Goal: Information Seeking & Learning: Learn about a topic

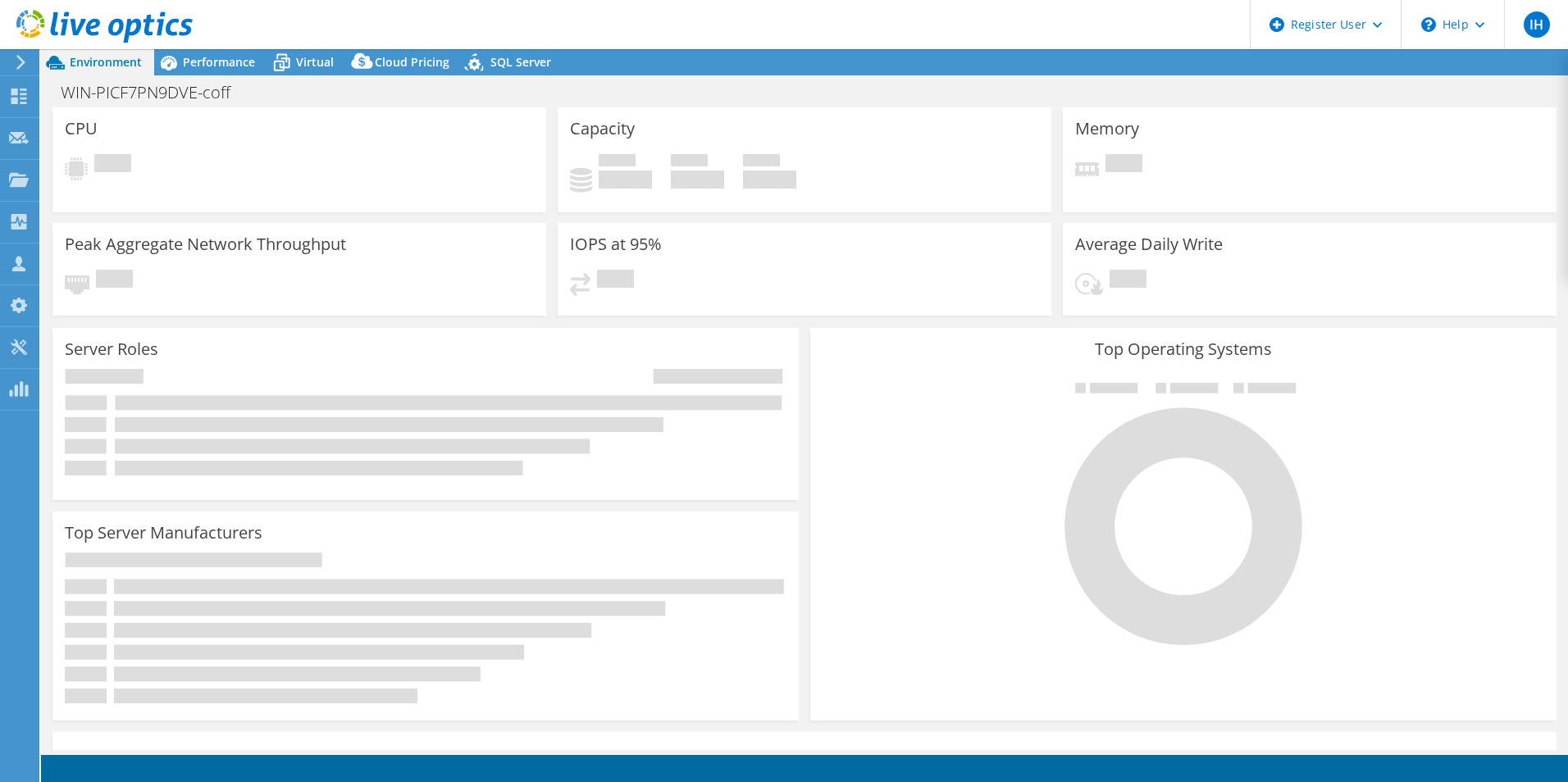
select select "USEast"
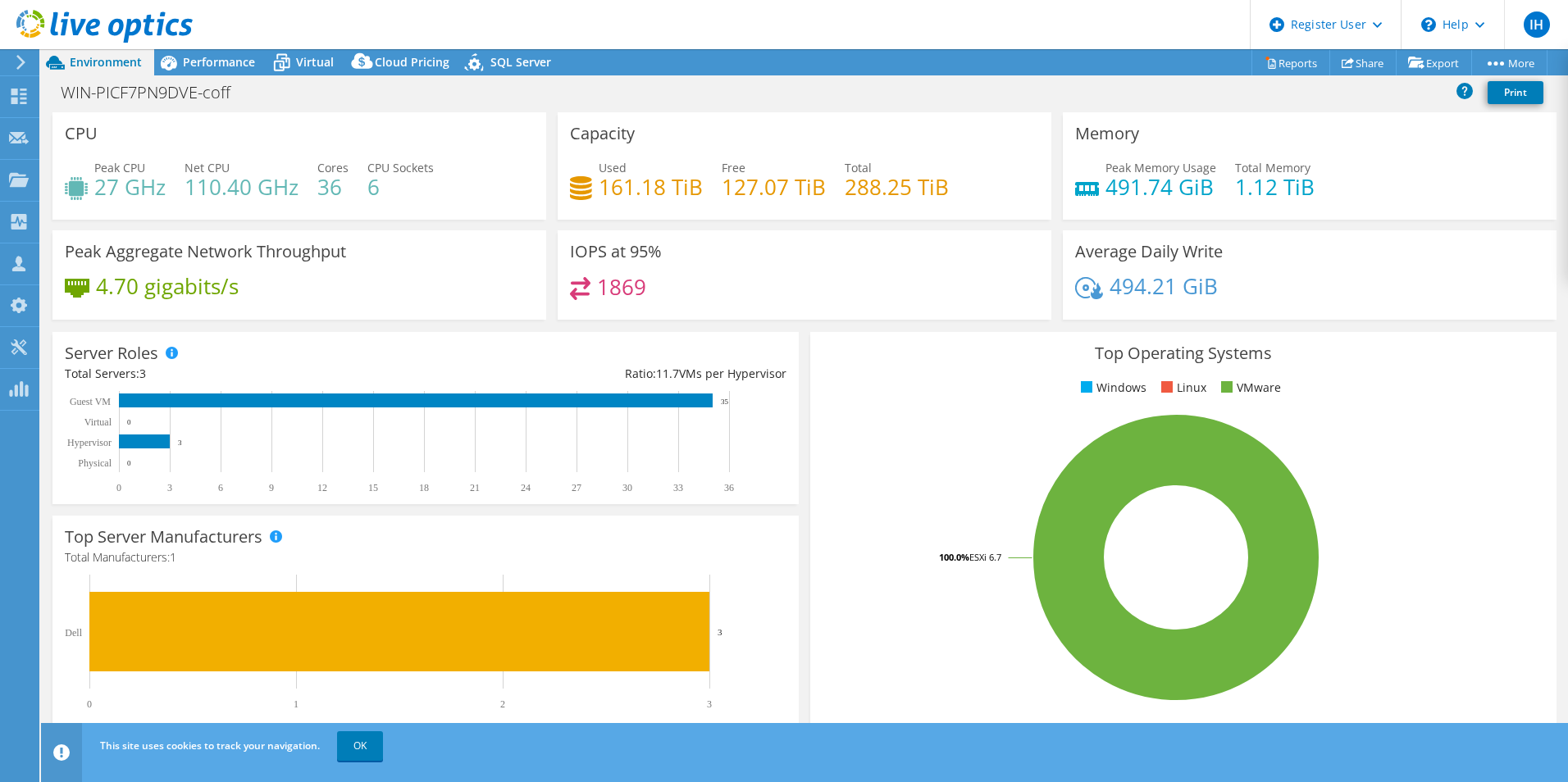
click at [168, 47] on div at bounding box center [96, 27] width 193 height 55
click at [215, 80] on div "WIN-PICF7PN9DVE-coff Print" at bounding box center [804, 92] width 1527 height 30
click at [221, 56] on span "Performance" at bounding box center [219, 61] width 72 height 16
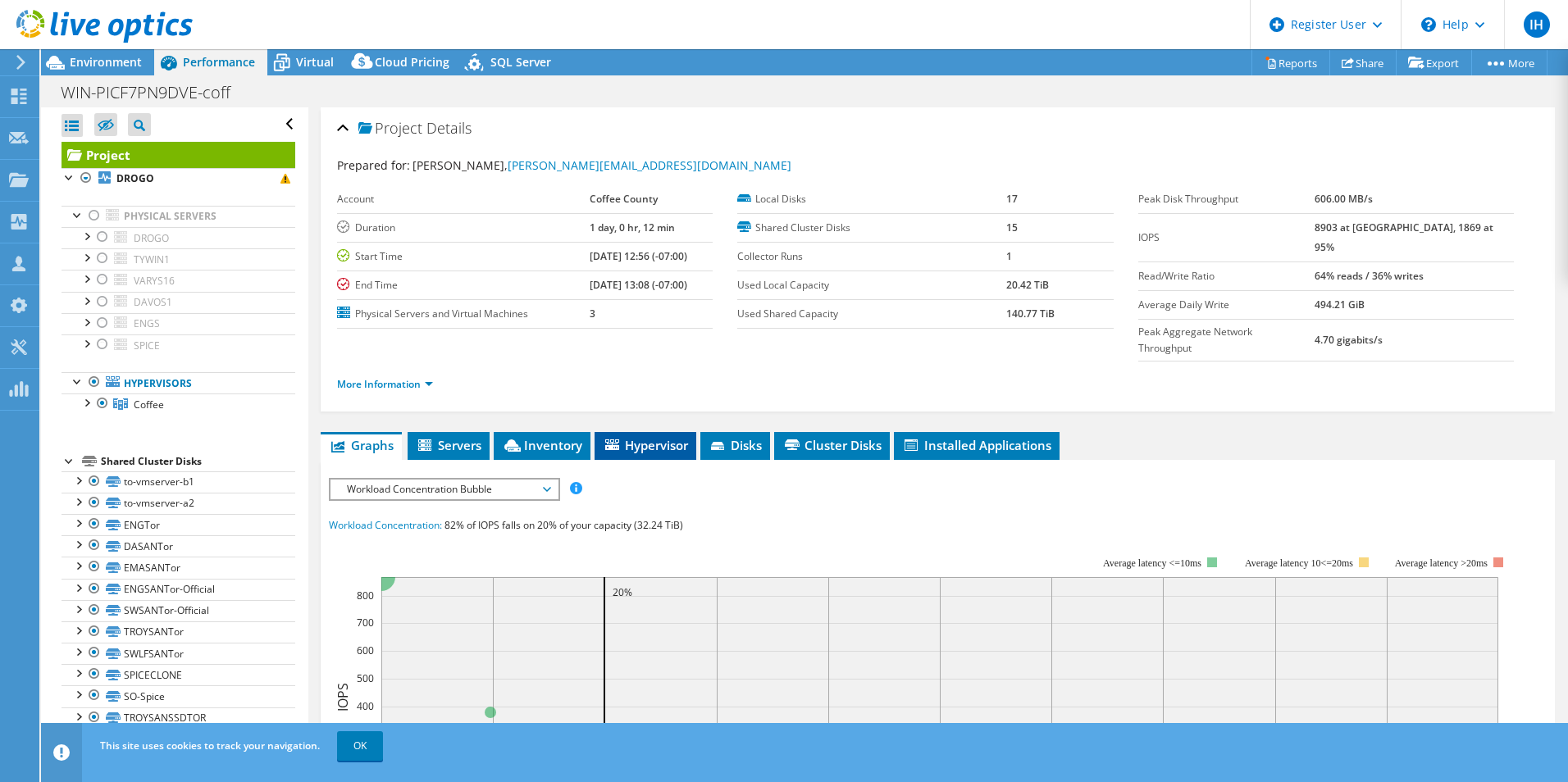
click at [658, 437] on span "Hypervisor" at bounding box center [645, 445] width 85 height 16
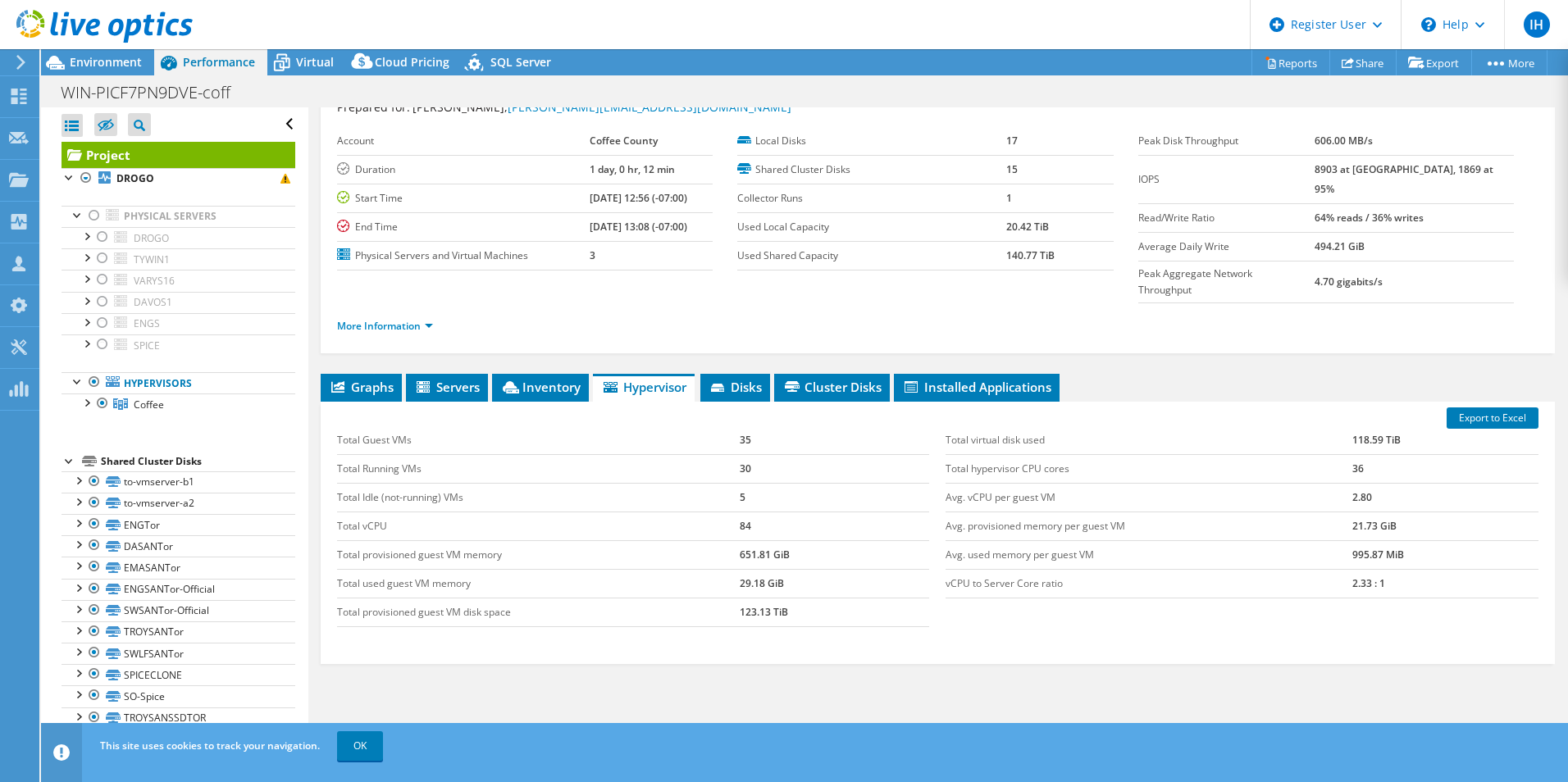
scroll to position [82, 0]
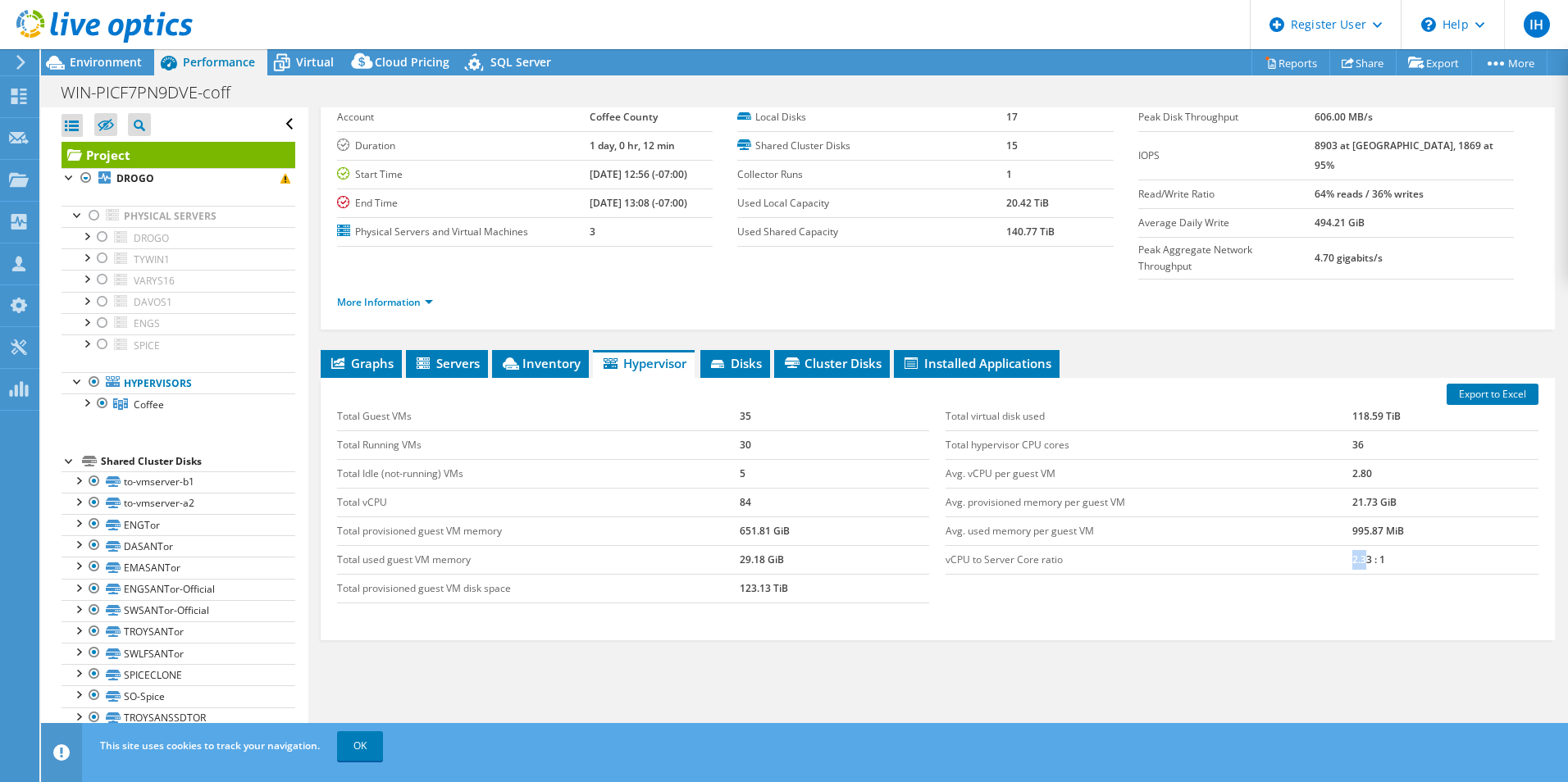
drag, startPoint x: 1359, startPoint y: 530, endPoint x: 1305, endPoint y: 533, distance: 54.1
click at [1305, 545] on tr "vCPU to Server Core ratio 2.33 : 1" at bounding box center [1242, 559] width 593 height 29
drag, startPoint x: 1305, startPoint y: 533, endPoint x: 1342, endPoint y: 523, distance: 38.3
click at [1342, 545] on td "vCPU to Server Core ratio" at bounding box center [1149, 559] width 407 height 29
drag, startPoint x: 1384, startPoint y: 517, endPoint x: 1307, endPoint y: 517, distance: 77.0
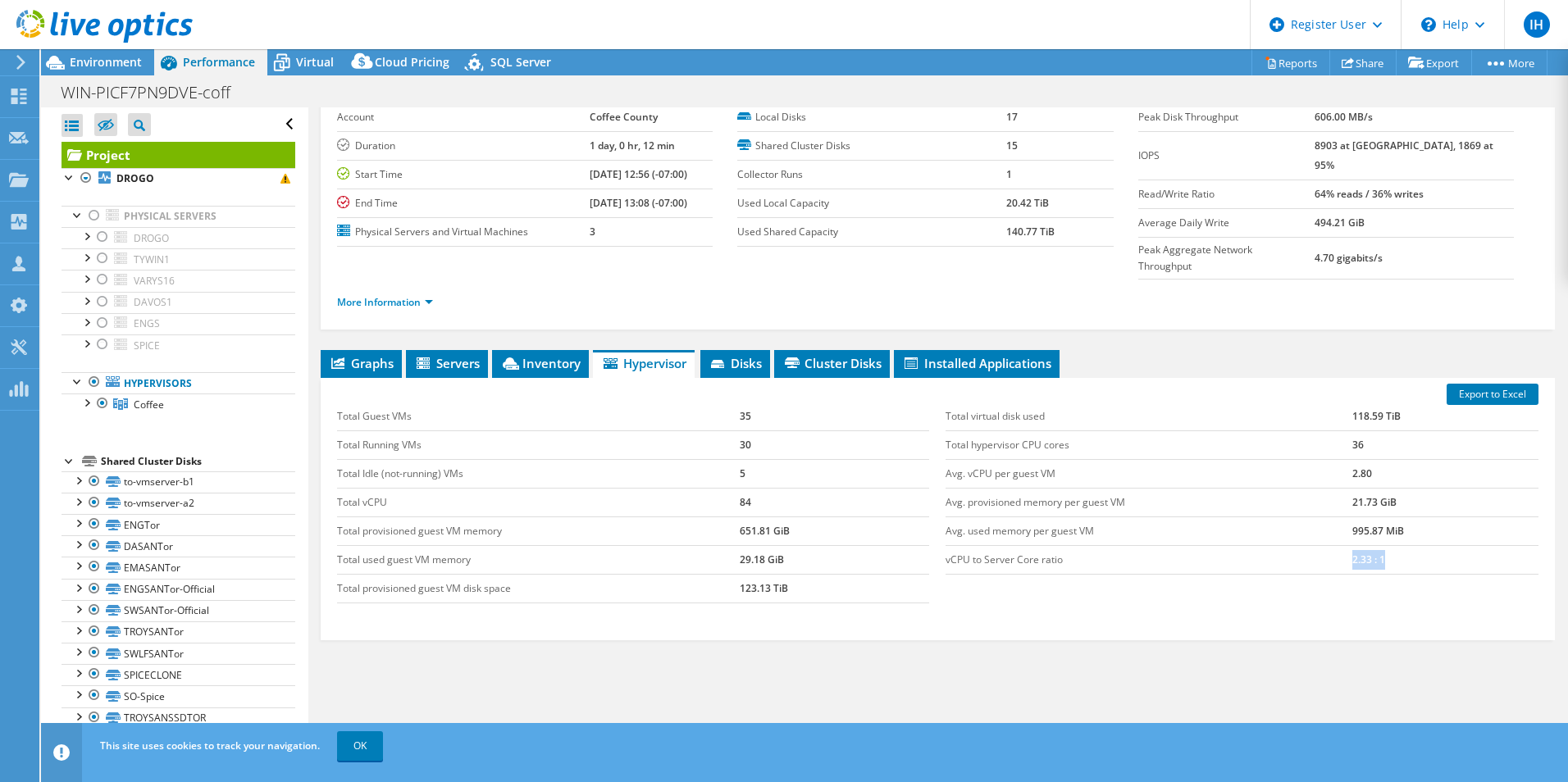
click at [1307, 545] on tr "vCPU to Server Core ratio 2.33 : 1" at bounding box center [1242, 559] width 593 height 29
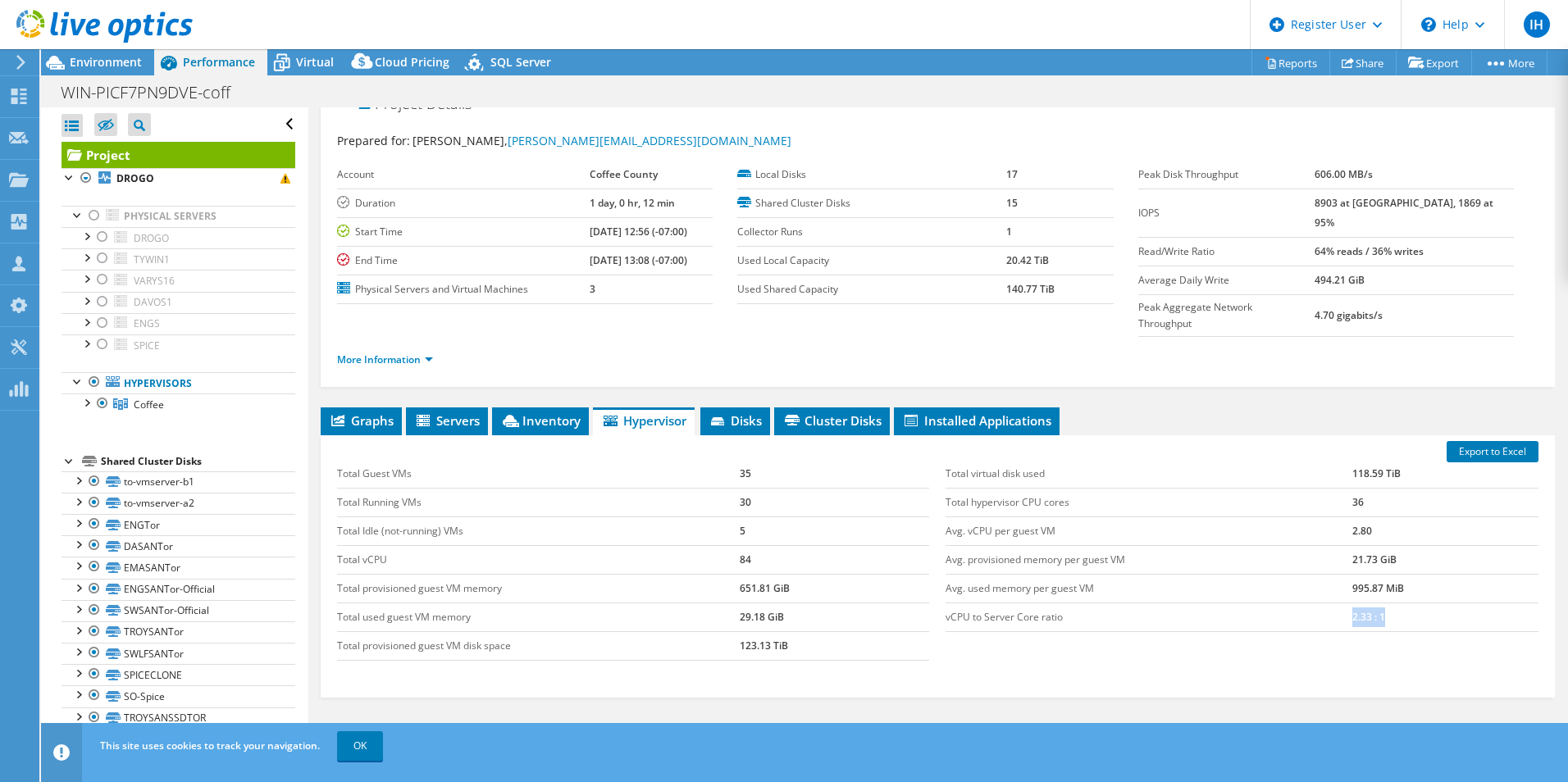
scroll to position [0, 0]
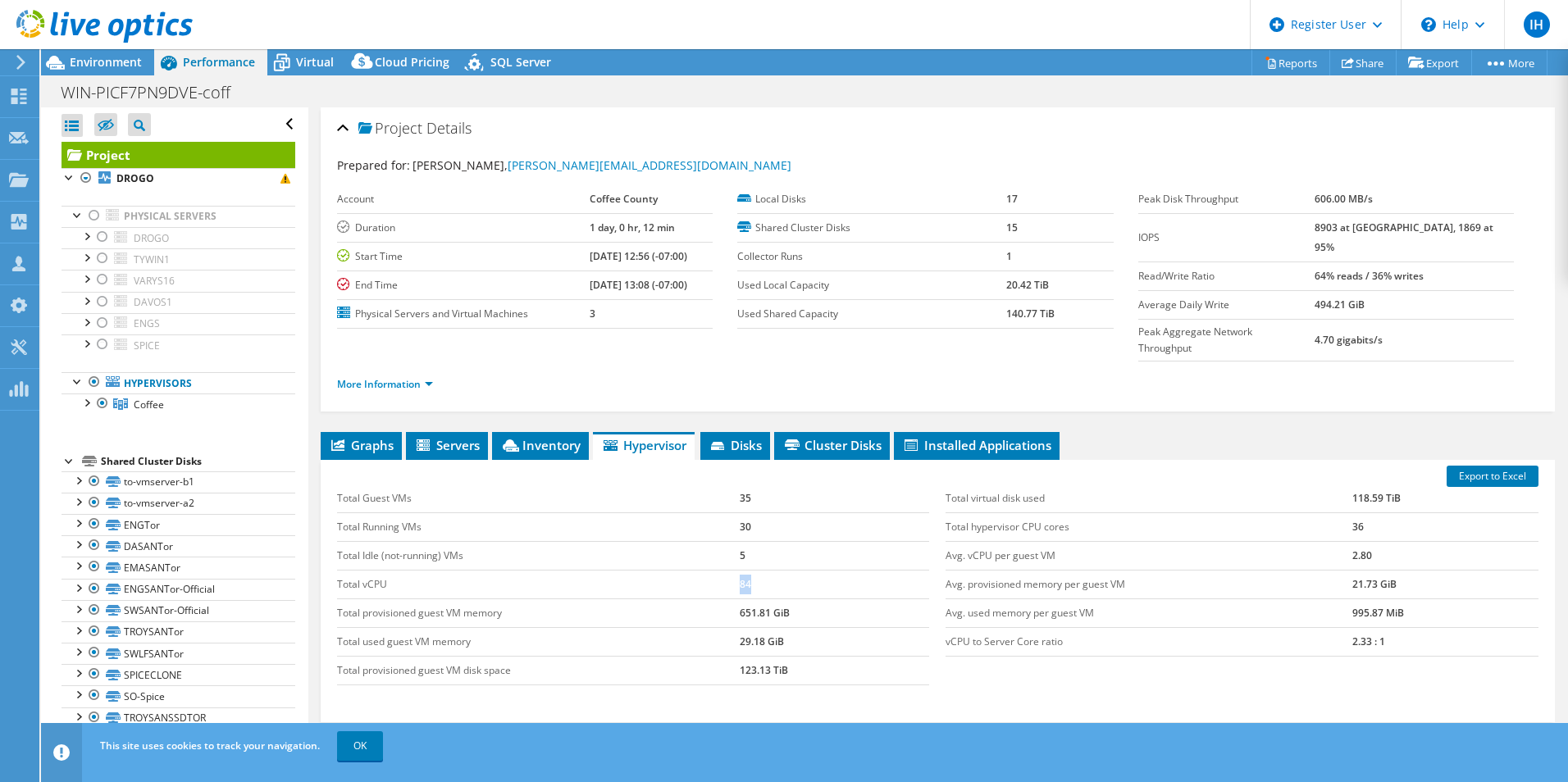
drag, startPoint x: 760, startPoint y: 553, endPoint x: 702, endPoint y: 552, distance: 58.0
click at [702, 570] on tr "Total vCPU 84" at bounding box center [633, 584] width 593 height 29
drag, startPoint x: 781, startPoint y: 637, endPoint x: 709, endPoint y: 639, distance: 72.0
click at [709, 656] on tr "Total provisioned guest VM disk space 123.13 TiB" at bounding box center [633, 670] width 593 height 29
drag, startPoint x: 760, startPoint y: 548, endPoint x: 715, endPoint y: 549, distance: 45.0
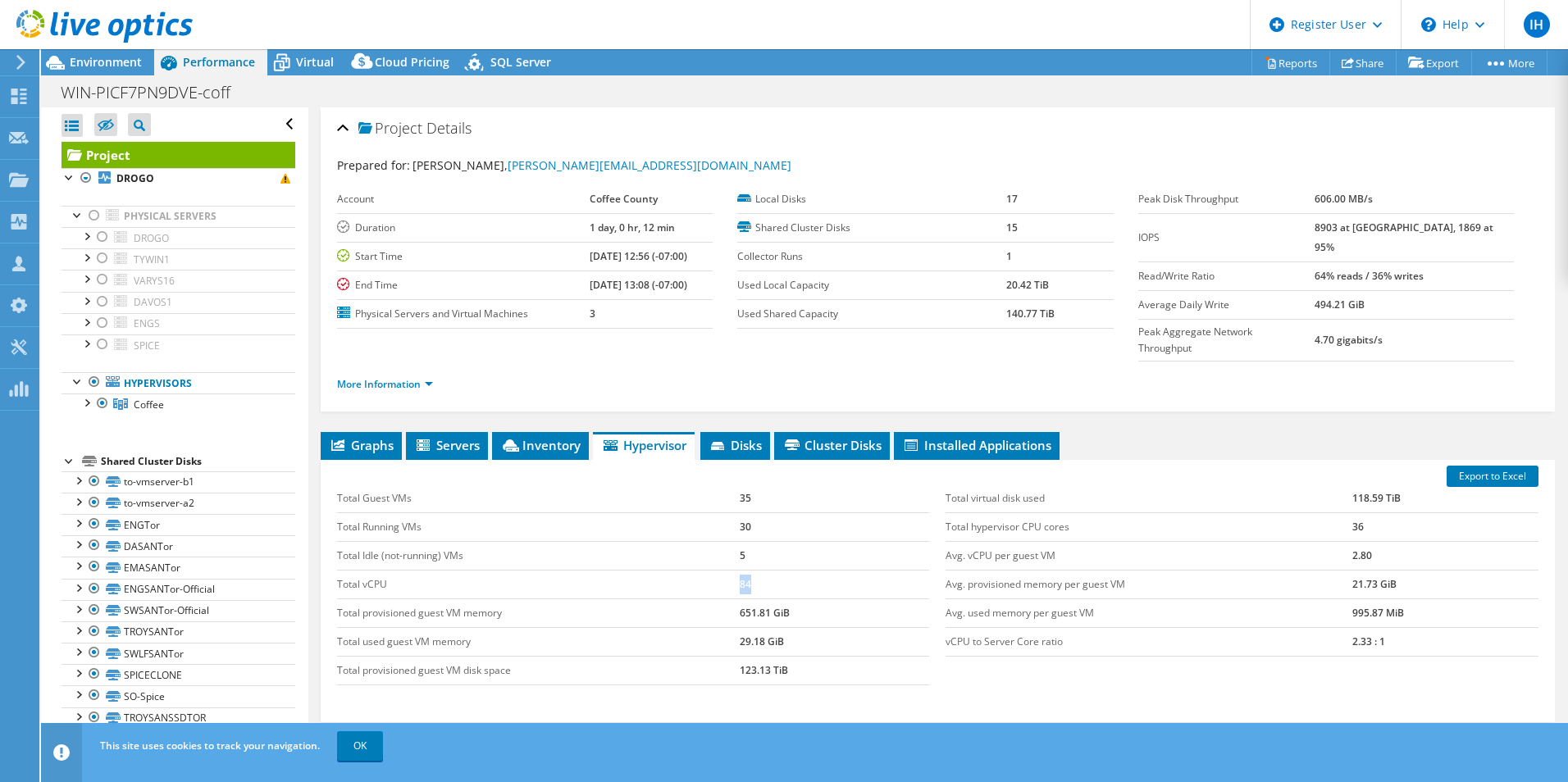
click at [715, 570] on tr "Total vCPU 84" at bounding box center [633, 584] width 593 height 29
drag, startPoint x: 1364, startPoint y: 610, endPoint x: 1336, endPoint y: 610, distance: 28.0
click at [1336, 627] on tr "vCPU to Server Core ratio 2.33 : 1" at bounding box center [1242, 642] width 593 height 29
drag, startPoint x: 751, startPoint y: 553, endPoint x: 722, endPoint y: 553, distance: 29.0
click at [722, 570] on tr "Total vCPU 84" at bounding box center [633, 584] width 593 height 29
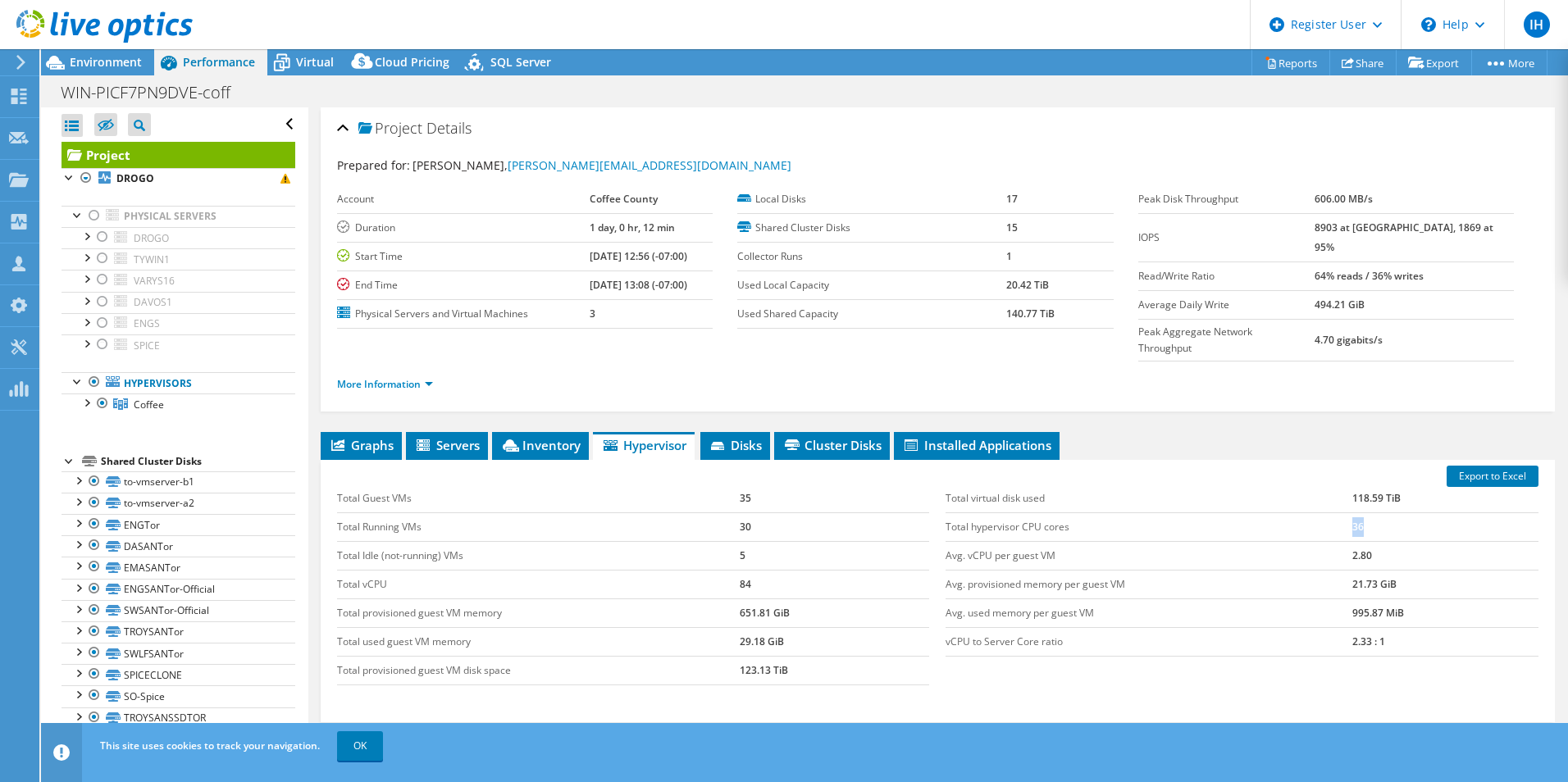
drag, startPoint x: 1356, startPoint y: 495, endPoint x: 1322, endPoint y: 495, distance: 34.0
click at [1322, 512] on tr "Total hypervisor CPU cores 36" at bounding box center [1242, 526] width 593 height 29
drag, startPoint x: 755, startPoint y: 557, endPoint x: 729, endPoint y: 557, distance: 26.0
click at [729, 570] on tr "Total vCPU 84" at bounding box center [633, 584] width 593 height 29
